Goal: Check status: Check status

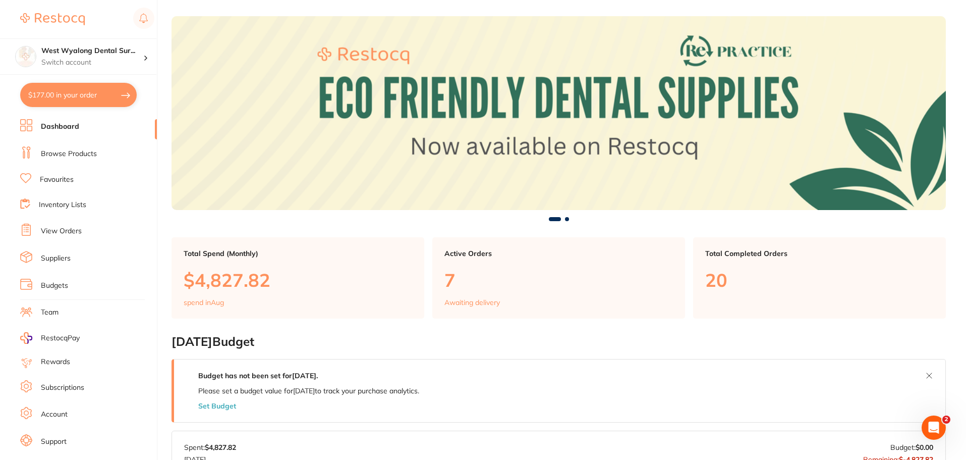
scroll to position [17, 0]
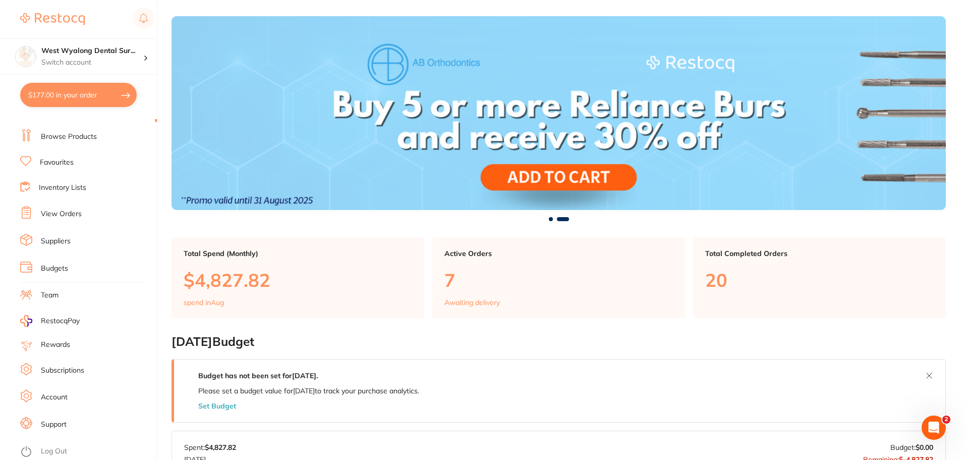
click at [51, 397] on link "Account" at bounding box center [54, 397] width 27 height 10
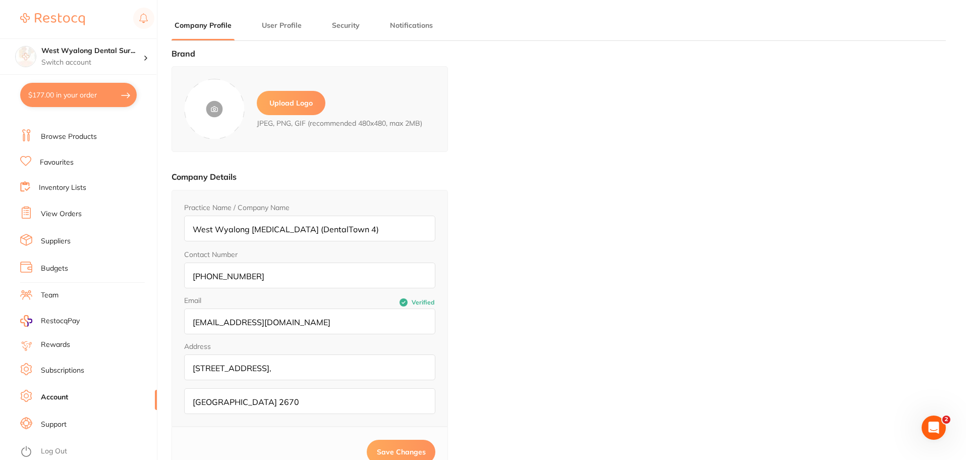
type input "[PERSON_NAME]"
type input "[EMAIL_ADDRESS][DOMAIN_NAME]"
click at [55, 373] on link "Subscriptions" at bounding box center [62, 370] width 43 height 10
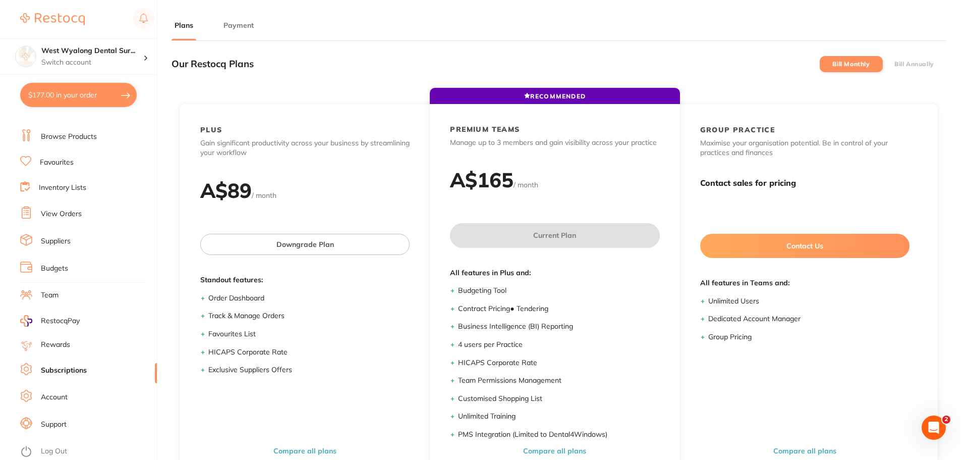
click at [63, 342] on link "Rewards" at bounding box center [55, 345] width 29 height 10
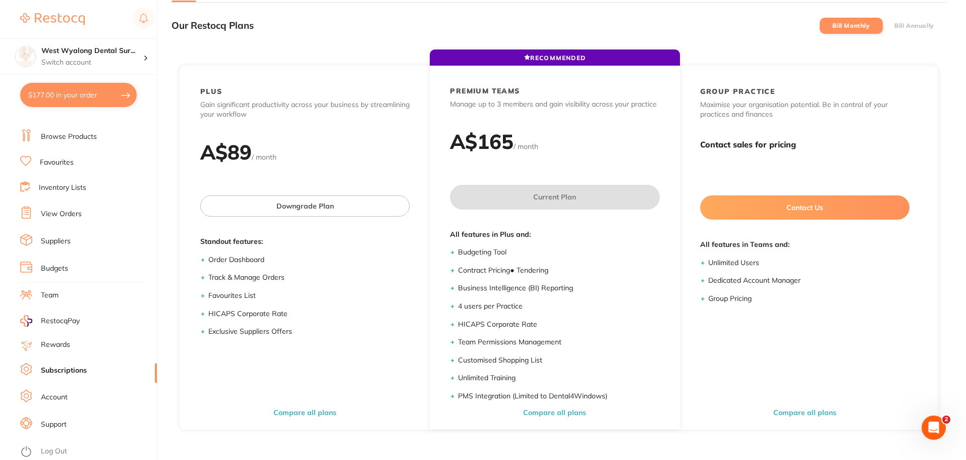
scroll to position [136, 0]
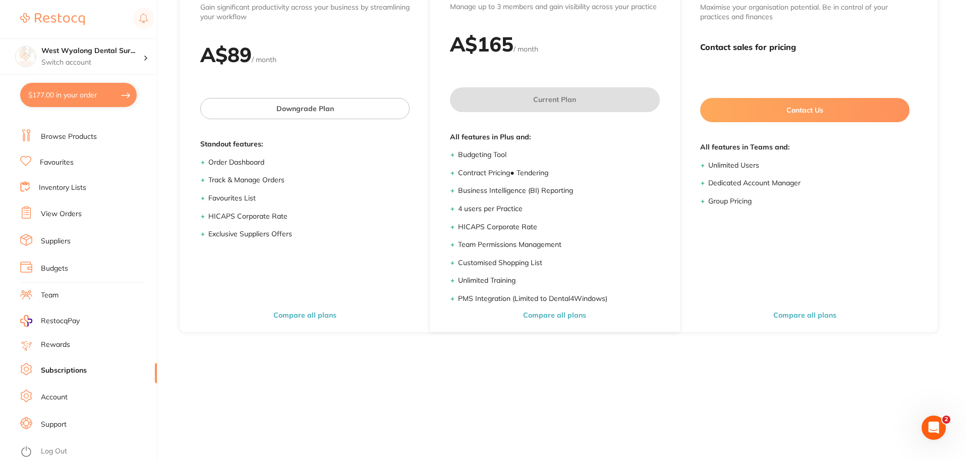
click at [58, 242] on link "Suppliers" at bounding box center [56, 241] width 30 height 10
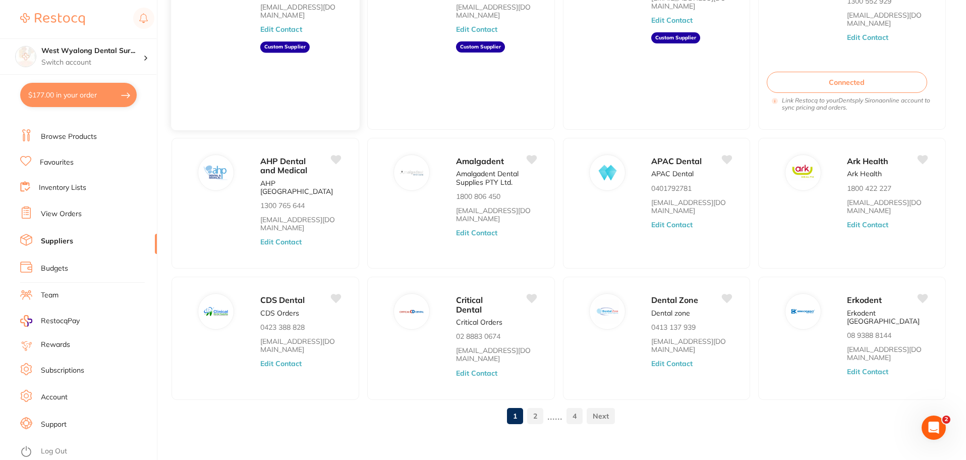
scroll to position [152, 0]
click at [604, 411] on link at bounding box center [601, 415] width 28 height 20
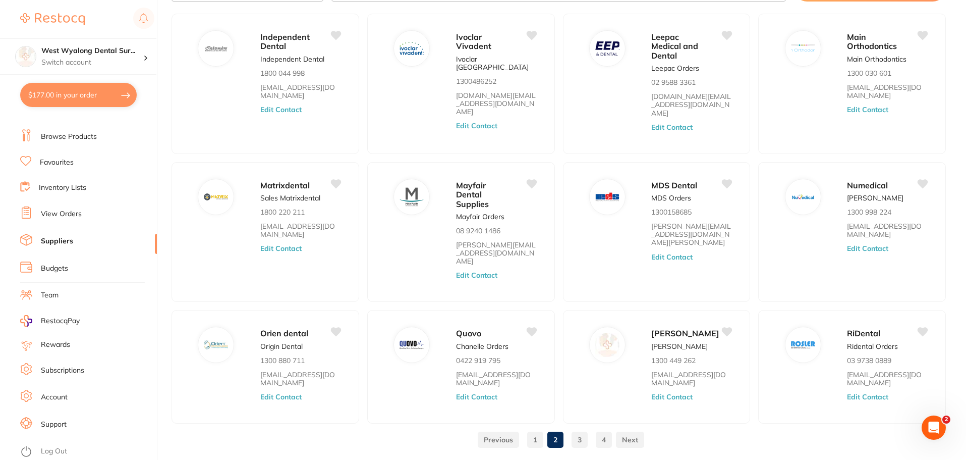
click at [602, 429] on link "4" at bounding box center [604, 439] width 16 height 20
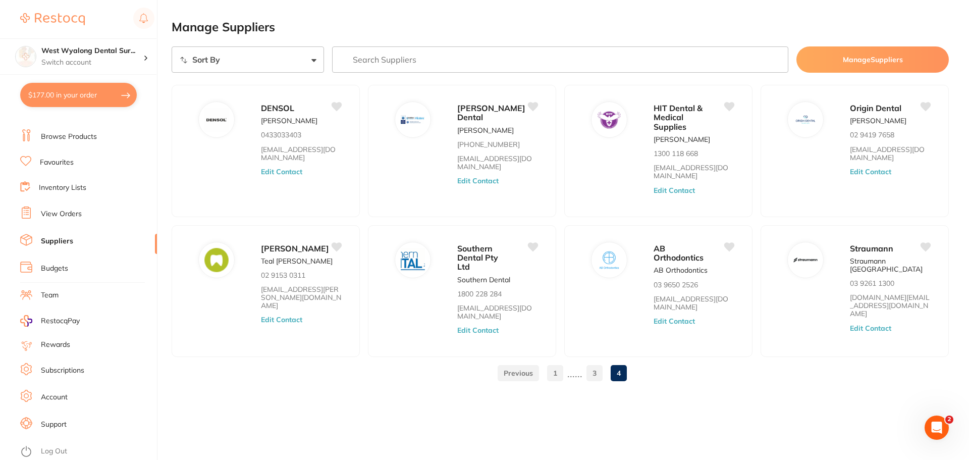
click at [62, 212] on link "View Orders" at bounding box center [61, 214] width 41 height 10
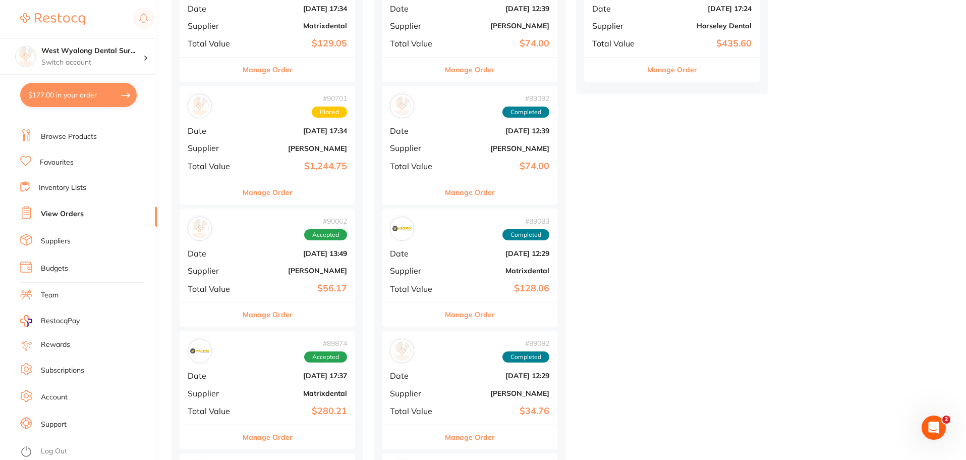
scroll to position [454, 0]
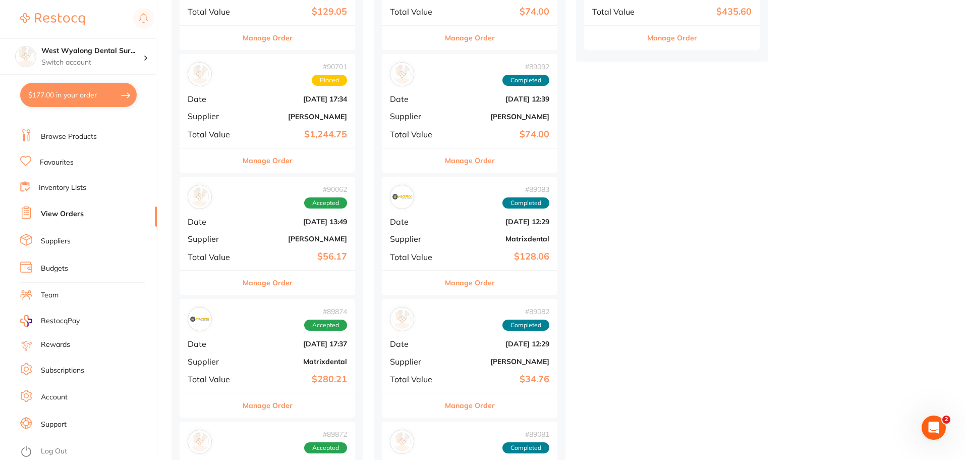
drag, startPoint x: 246, startPoint y: 236, endPoint x: 247, endPoint y: 243, distance: 6.6
click at [245, 236] on div "# 90062 Accepted Date [DATE] 13:49 Supplier [PERSON_NAME] Total Value $56.17" at bounding box center [268, 223] width 176 height 93
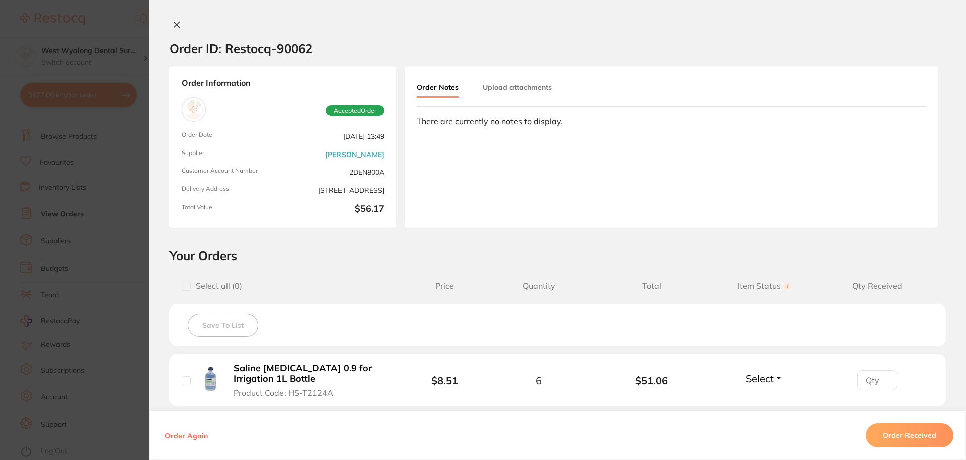
click at [176, 21] on icon at bounding box center [177, 25] width 8 height 8
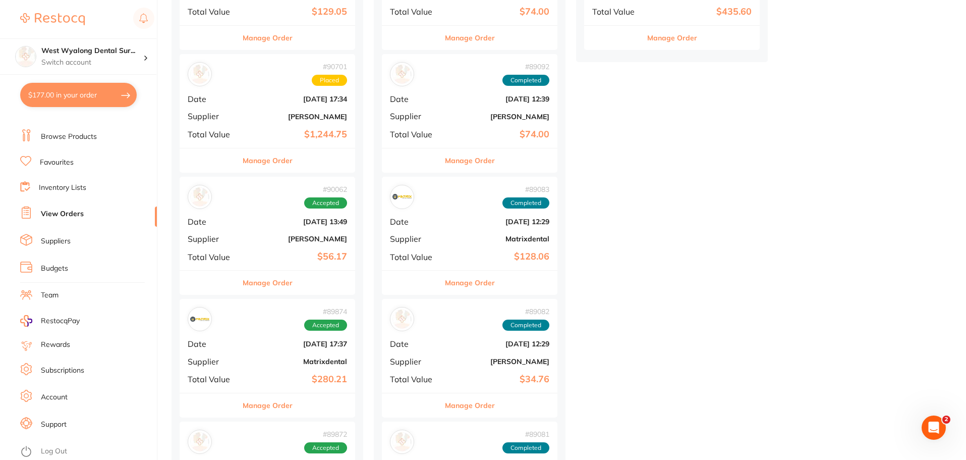
click at [252, 368] on div "# 89874 Accepted Date [DATE] 17:37 Supplier Matrixdental Total Value $280.21" at bounding box center [268, 345] width 176 height 93
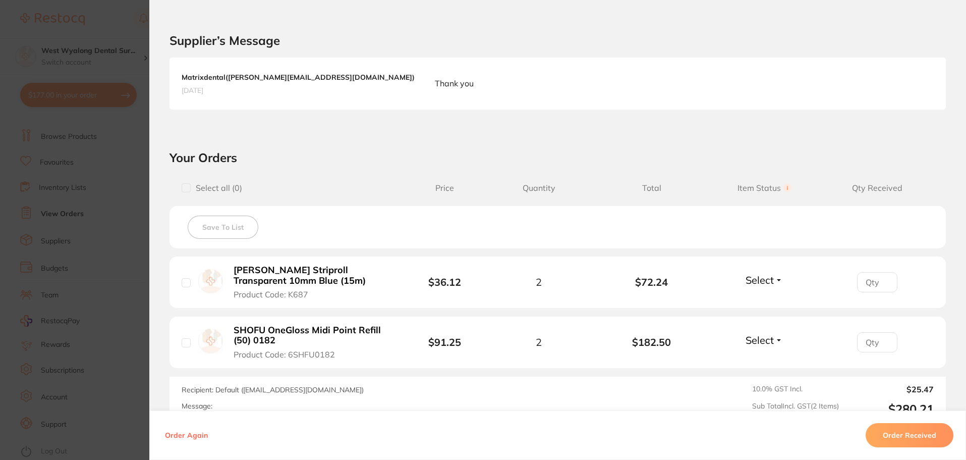
scroll to position [252, 0]
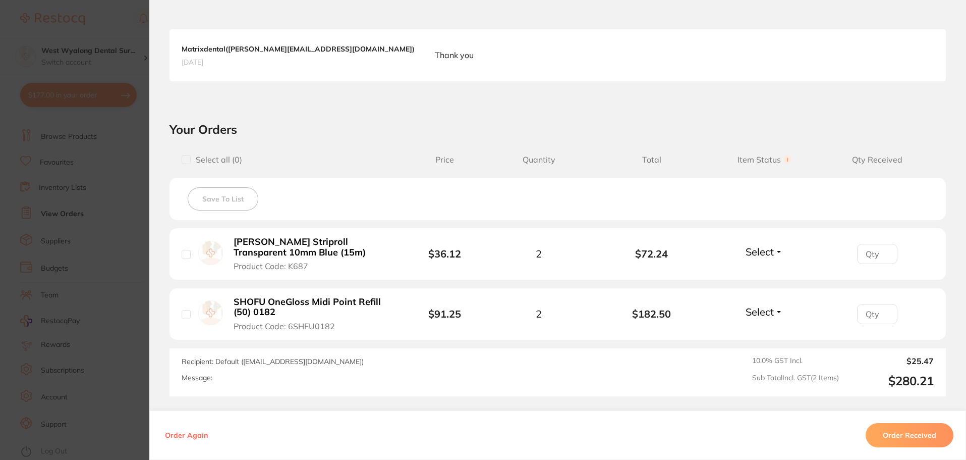
click at [185, 257] on input "checkbox" at bounding box center [186, 254] width 9 height 9
checkbox input "true"
click at [899, 435] on button "Order Received" at bounding box center [910, 435] width 88 height 24
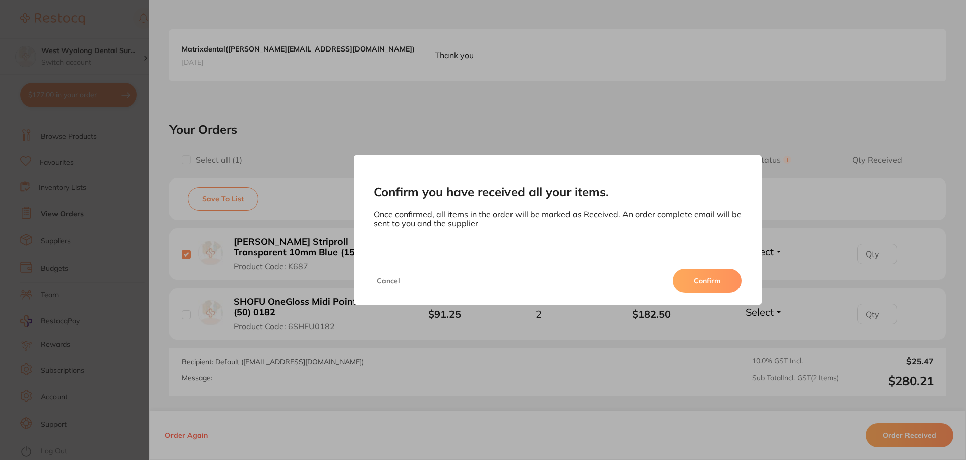
click at [704, 279] on button "Confirm" at bounding box center [707, 280] width 69 height 24
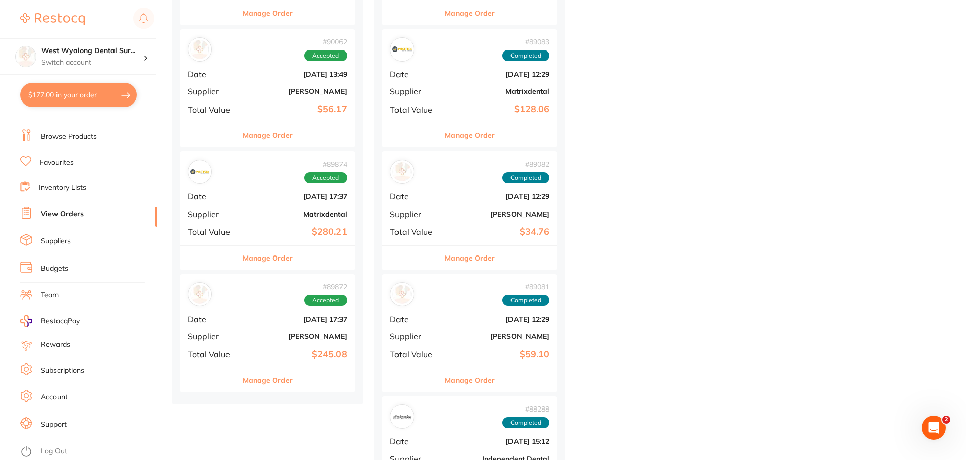
scroll to position [606, 0]
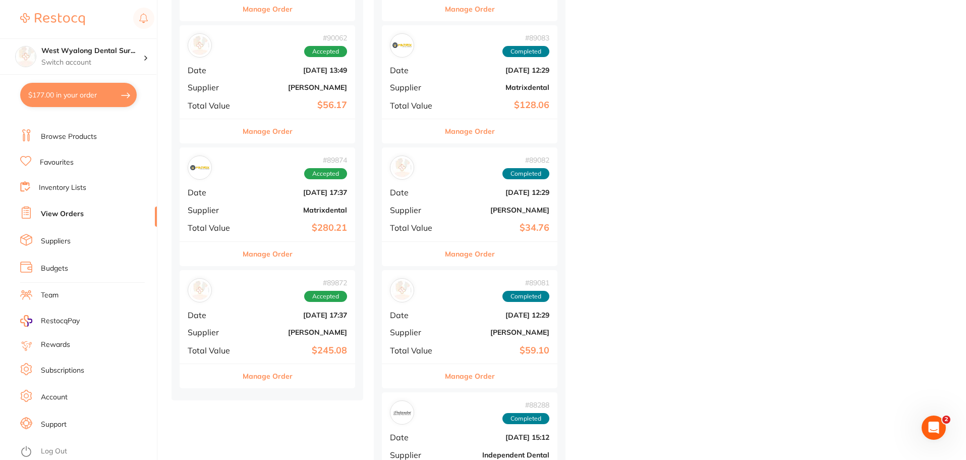
click at [288, 340] on div "# 89872 Accepted Date [DATE] 17:37 Supplier [PERSON_NAME] Total Value $245.08" at bounding box center [268, 316] width 176 height 93
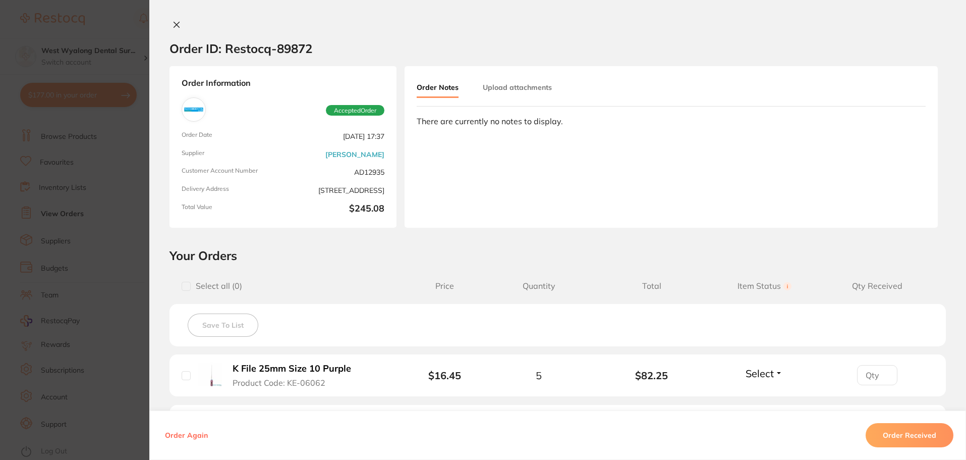
click at [174, 25] on icon at bounding box center [177, 25] width 6 height 6
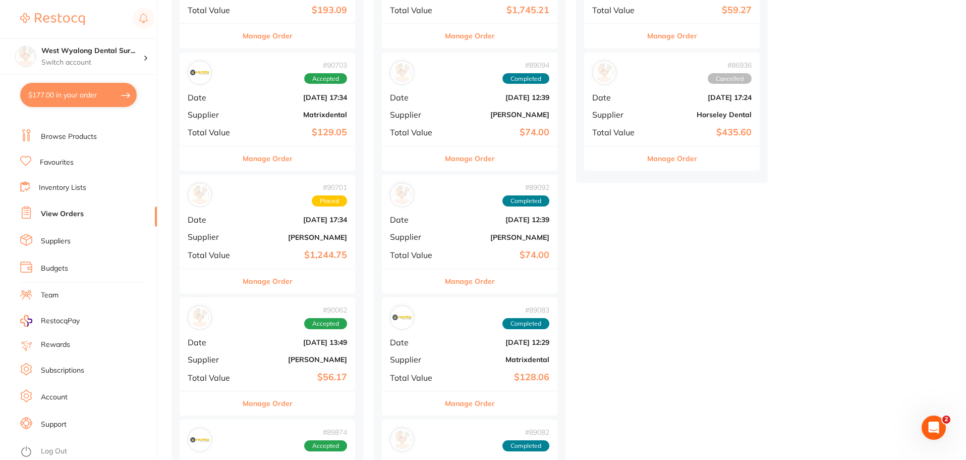
scroll to position [202, 0]
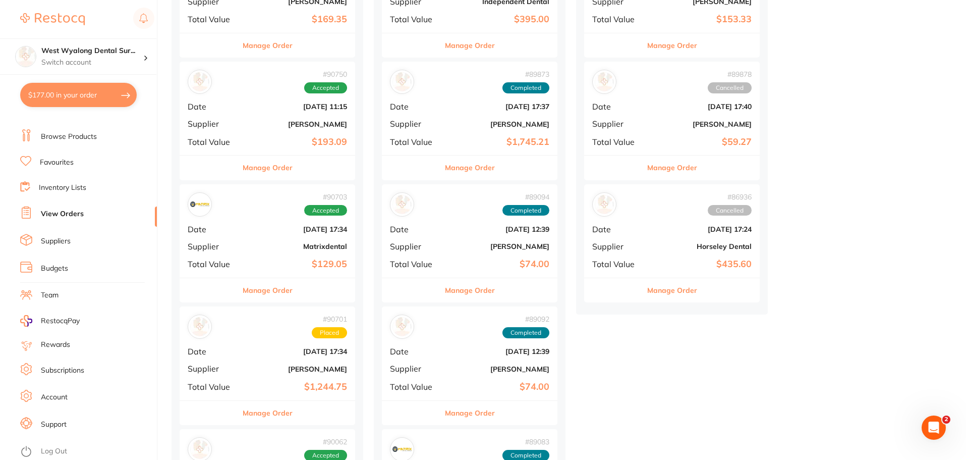
click at [275, 266] on b "$129.05" at bounding box center [296, 264] width 101 height 11
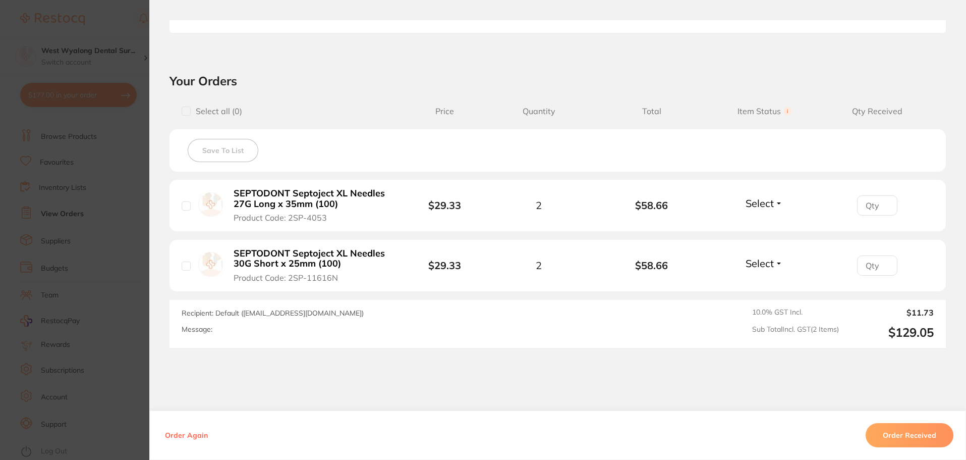
scroll to position [303, 0]
click at [191, 212] on div "SEPTODONT Septoject XL Needles 27G Long x 35mm (100) Product Code: 2SP-4053" at bounding box center [295, 203] width 226 height 35
click at [182, 110] on input "checkbox" at bounding box center [186, 108] width 9 height 9
checkbox input "true"
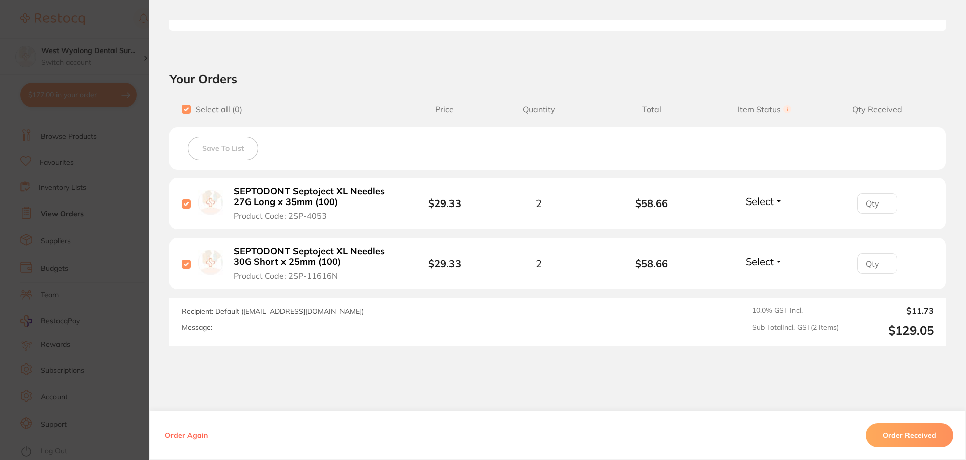
checkbox input "true"
click at [891, 431] on button "Order Received" at bounding box center [910, 435] width 88 height 24
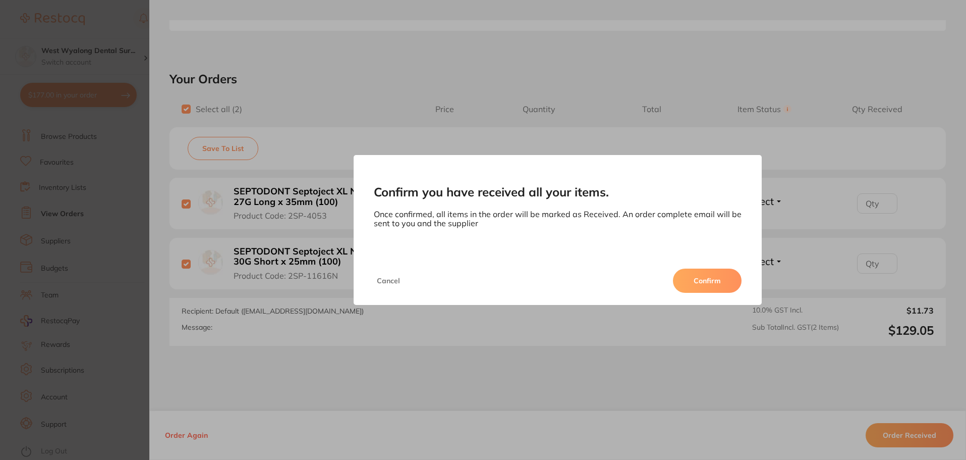
click at [710, 277] on button "Confirm" at bounding box center [707, 280] width 69 height 24
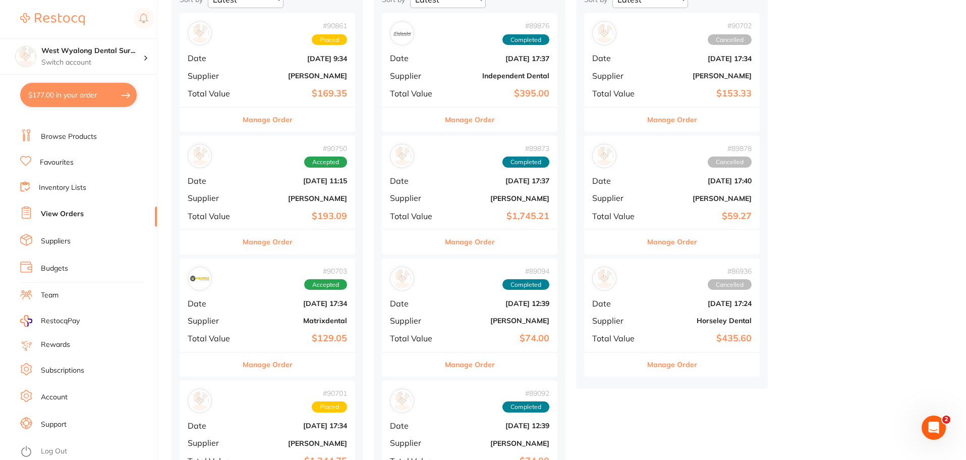
scroll to position [151, 0]
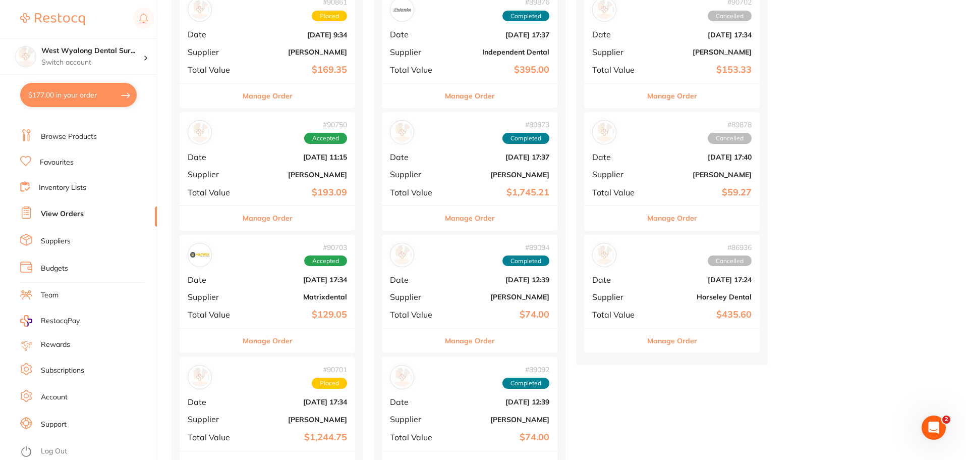
click at [263, 305] on div "# 90703 Accepted Date [DATE] 17:34 Supplier Matrixdental Total Value $129.05" at bounding box center [268, 281] width 176 height 93
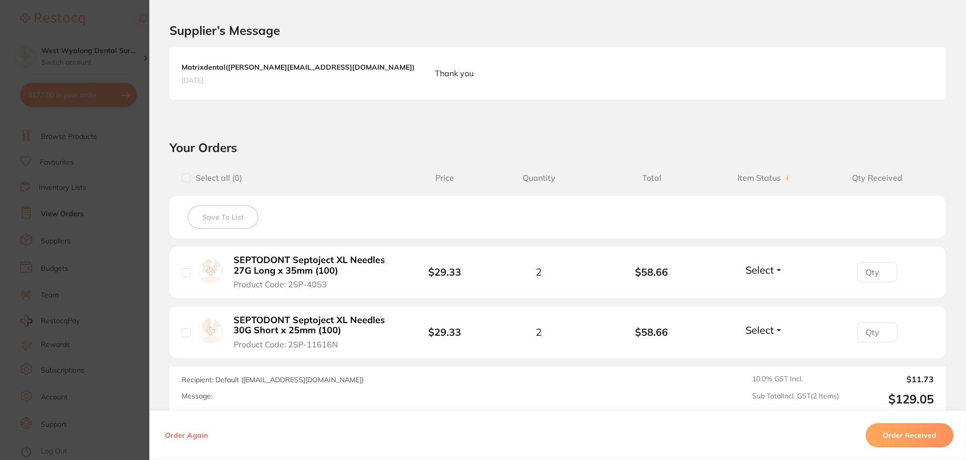
scroll to position [252, 0]
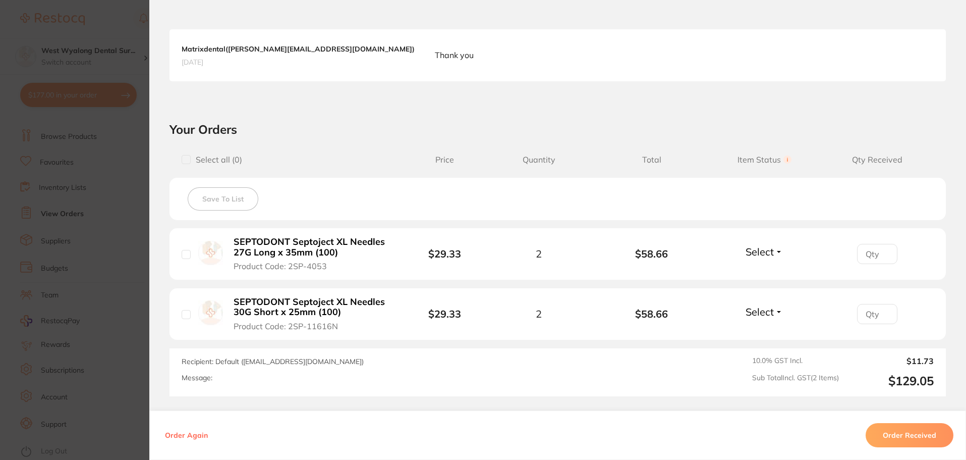
click at [928, 434] on button "Order Received" at bounding box center [910, 435] width 88 height 24
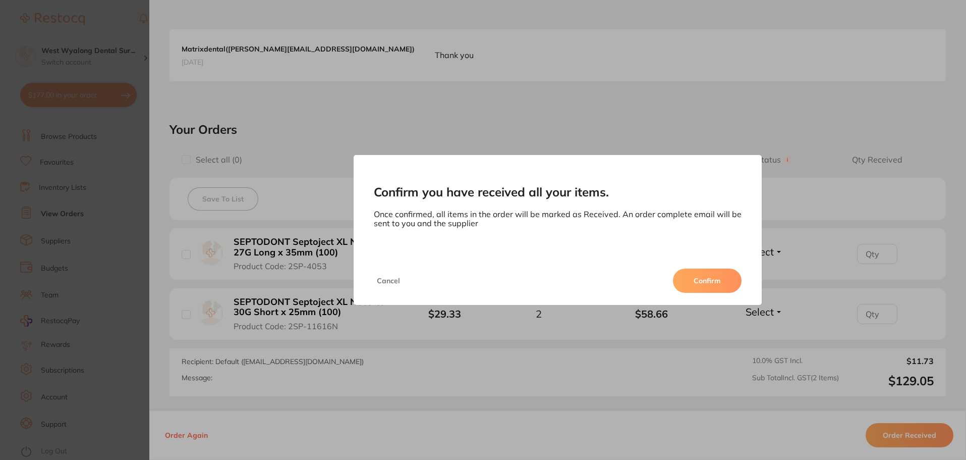
click at [685, 280] on button "Confirm" at bounding box center [707, 280] width 69 height 24
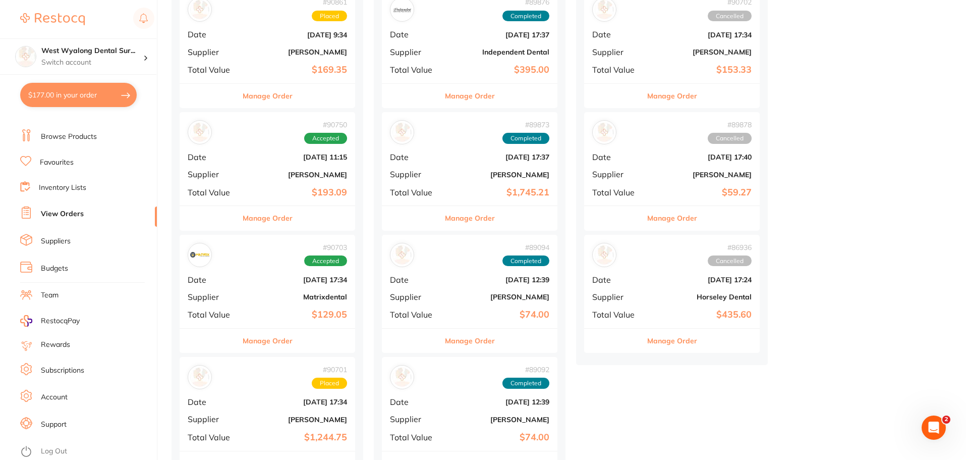
click at [287, 321] on div "# 90703 Accepted Date [DATE] 17:34 Supplier Matrixdental Total Value $129.05" at bounding box center [268, 281] width 176 height 93
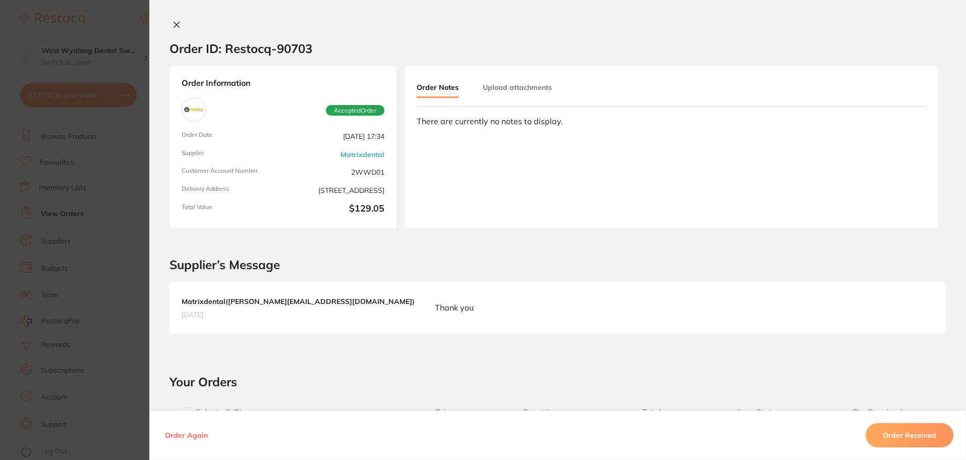
click at [175, 24] on icon at bounding box center [177, 25] width 6 height 6
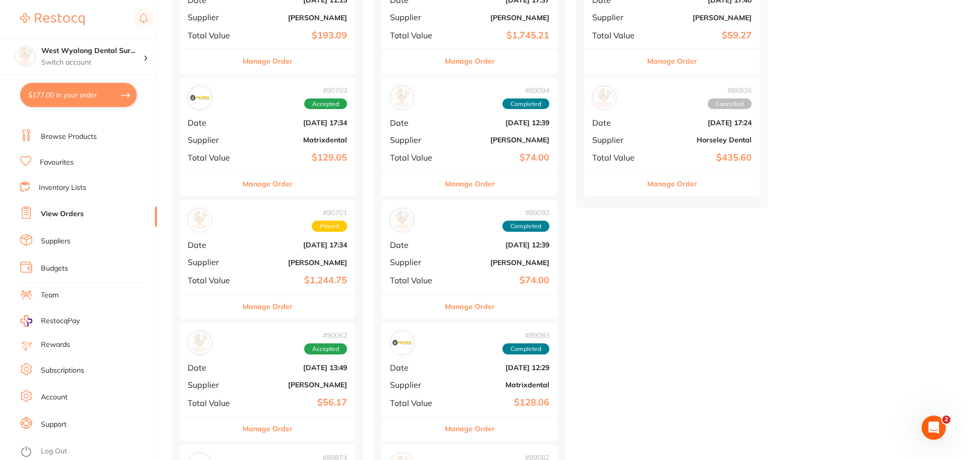
scroll to position [353, 0]
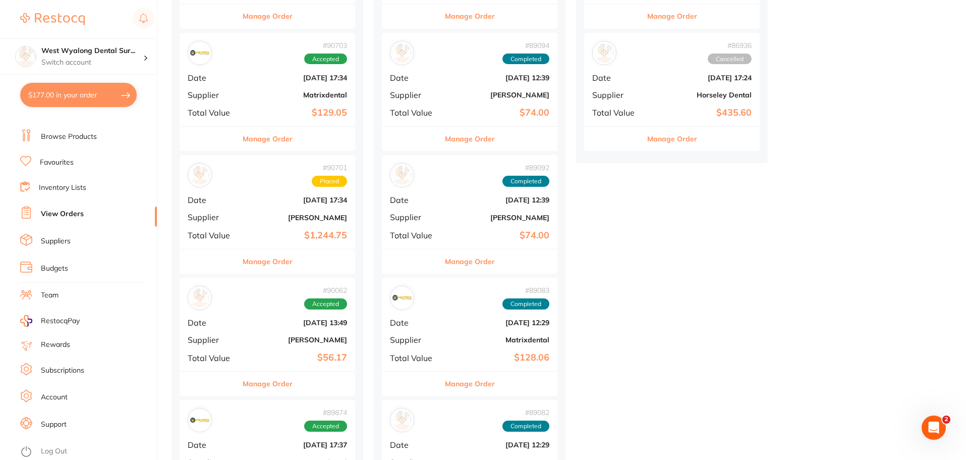
click at [243, 348] on div "# 90062 Accepted Date [DATE] 13:49 Supplier [PERSON_NAME] Total Value $56.17" at bounding box center [268, 324] width 176 height 93
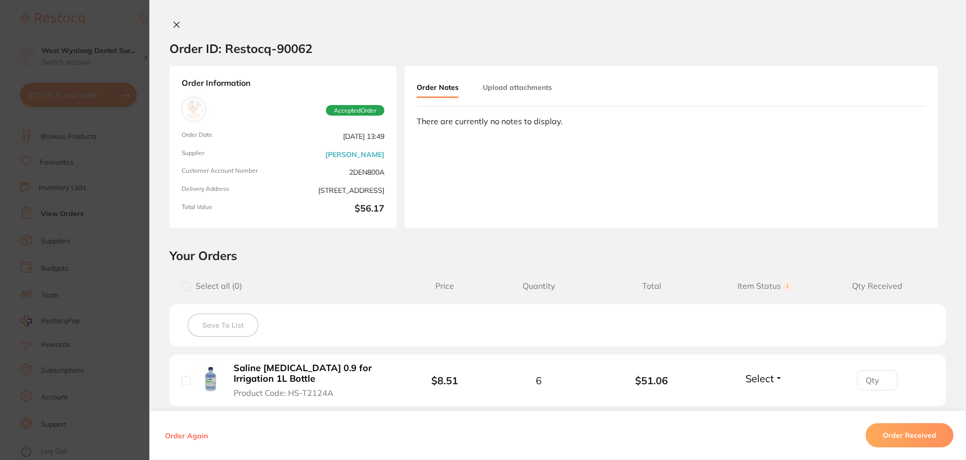
click at [176, 22] on icon at bounding box center [177, 25] width 8 height 8
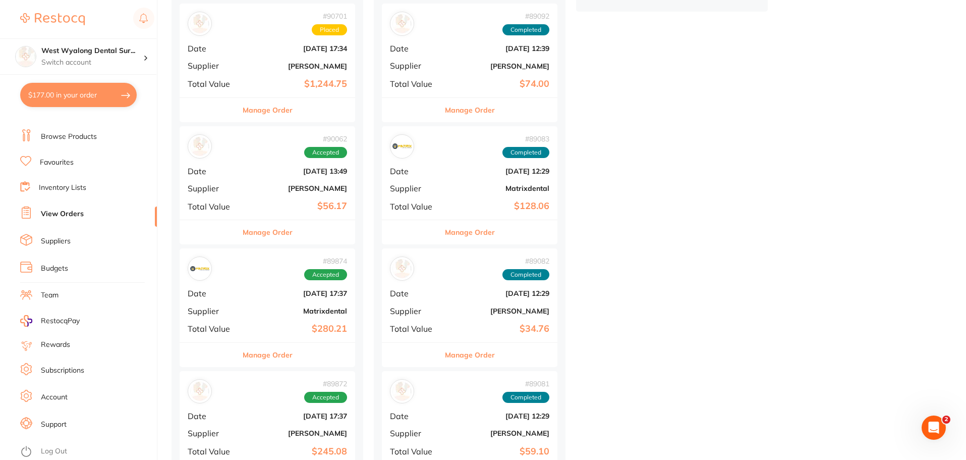
click at [252, 322] on div "# 89874 Accepted Date [DATE] 17:37 Supplier Matrixdental Total Value $280.21" at bounding box center [268, 294] width 176 height 93
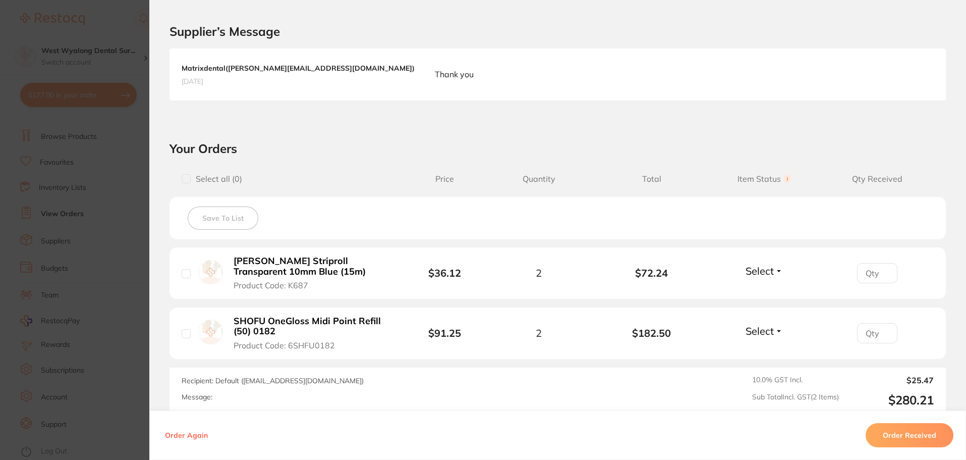
scroll to position [252, 0]
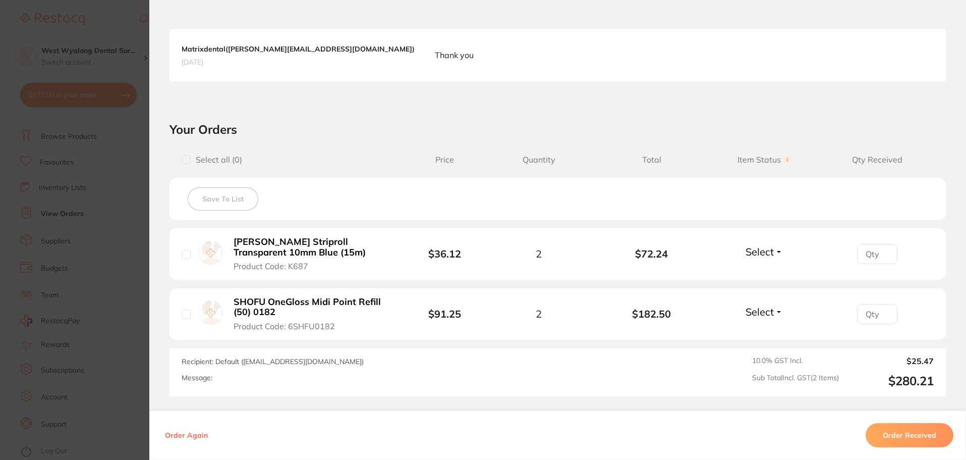
click at [903, 441] on button "Order Received" at bounding box center [910, 435] width 88 height 24
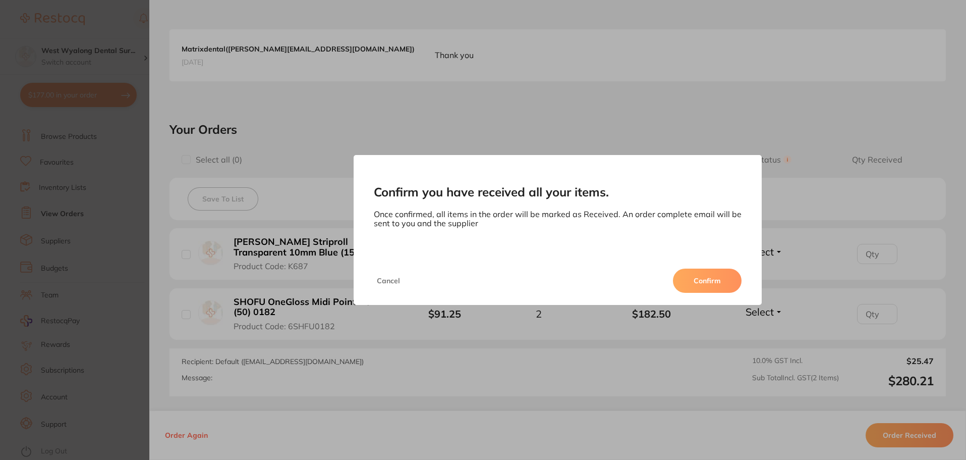
click at [712, 281] on button "Confirm" at bounding box center [707, 280] width 69 height 24
